Goal: Find specific page/section: Find specific page/section

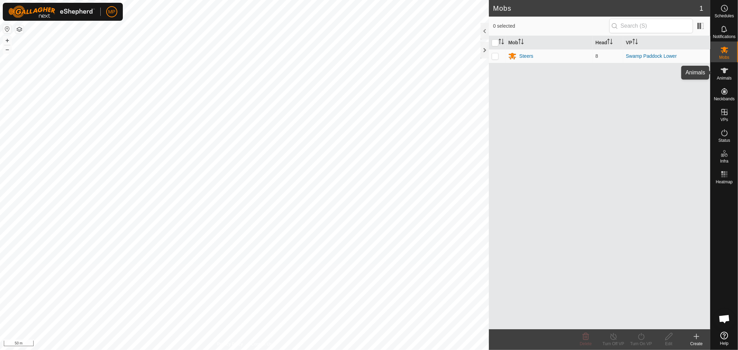
click at [727, 73] on icon at bounding box center [724, 70] width 8 height 8
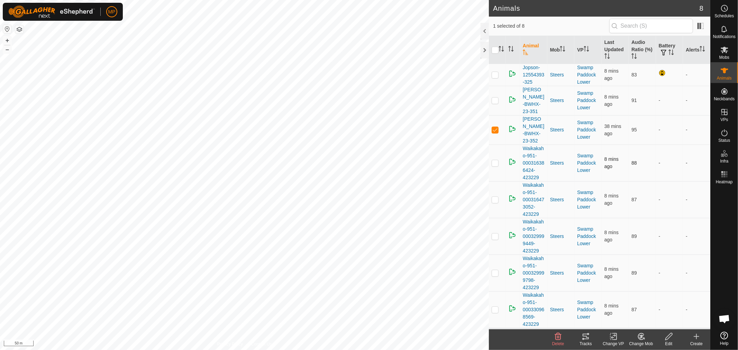
checkbox input "false"
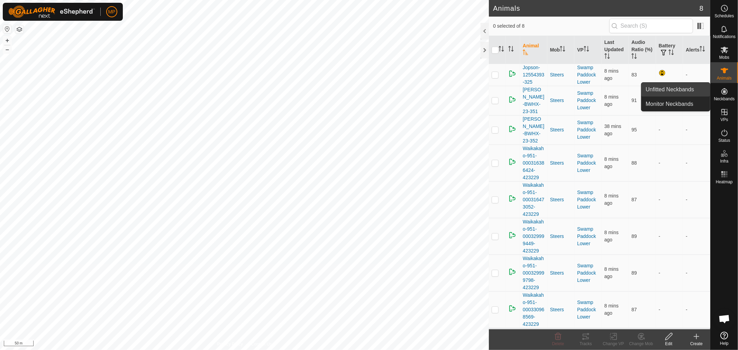
click at [666, 92] on link "Unfitted Neckbands" at bounding box center [675, 90] width 68 height 14
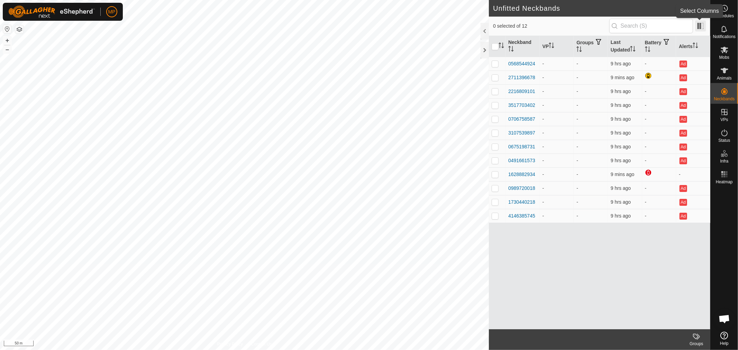
click at [700, 25] on span at bounding box center [700, 25] width 11 height 11
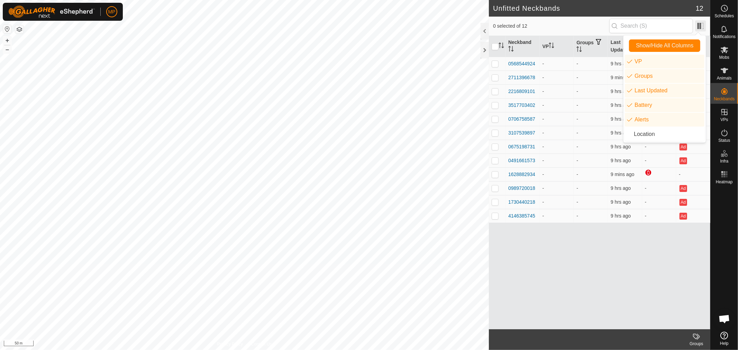
click at [700, 25] on span at bounding box center [700, 25] width 11 height 11
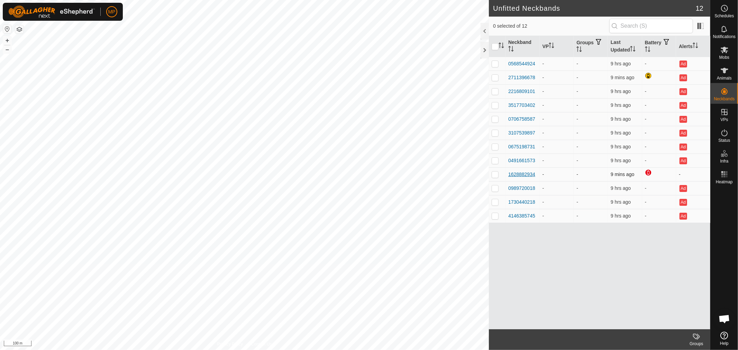
click at [521, 174] on div "1628882934" at bounding box center [521, 174] width 27 height 7
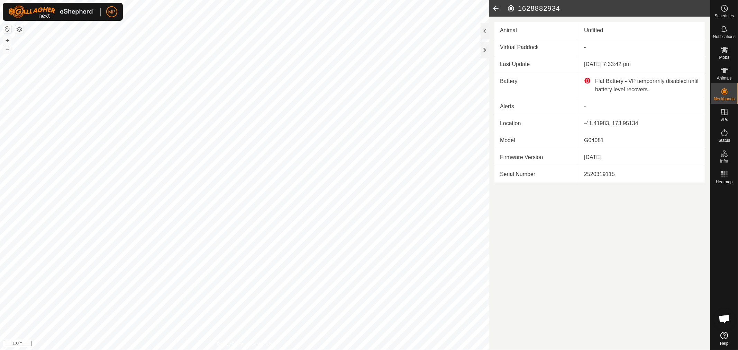
click at [493, 8] on icon at bounding box center [496, 8] width 14 height 17
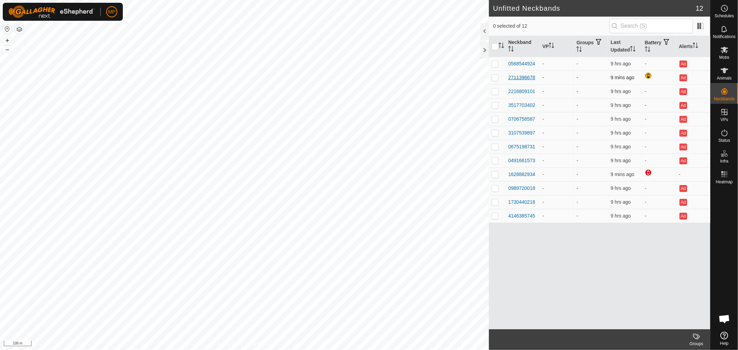
click at [518, 76] on div "2711396678" at bounding box center [521, 77] width 27 height 7
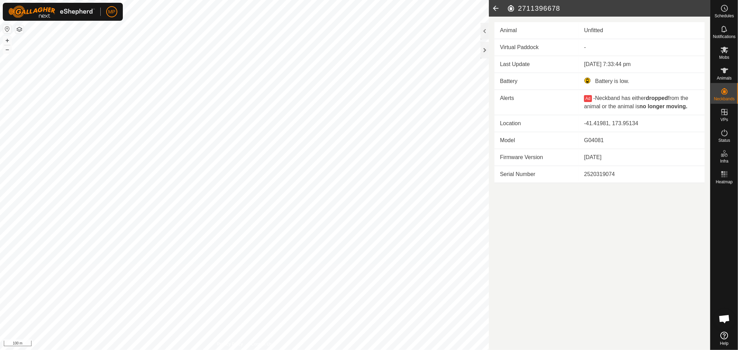
click at [495, 9] on icon at bounding box center [496, 8] width 14 height 17
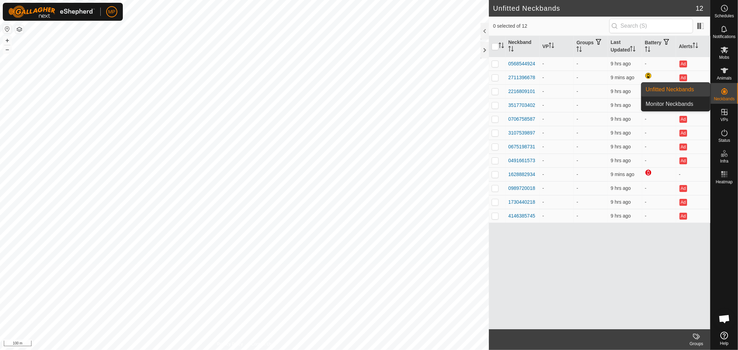
click at [723, 91] on icon at bounding box center [724, 91] width 6 height 6
click at [687, 102] on link "Monitor Neckbands" at bounding box center [675, 104] width 68 height 14
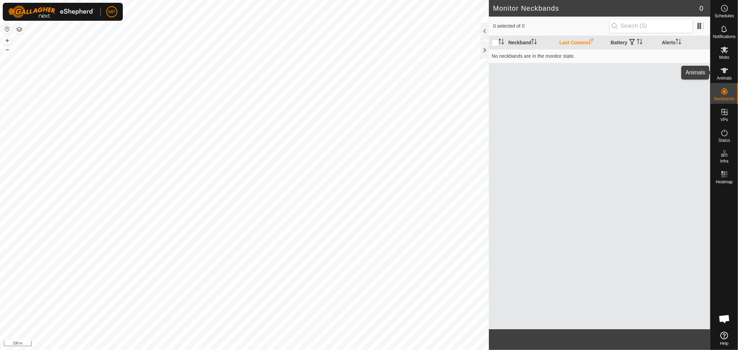
click at [727, 71] on icon at bounding box center [724, 70] width 8 height 8
